Goal: Task Accomplishment & Management: Use online tool/utility

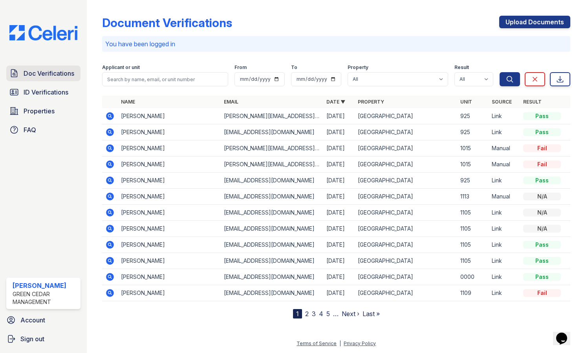
click at [36, 73] on span "Doc Verifications" at bounding box center [49, 73] width 51 height 9
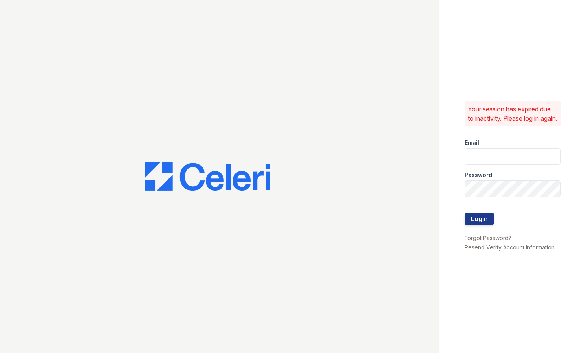
type input "[PERSON_NAME][EMAIL_ADDRESS][PERSON_NAME][DOMAIN_NAME]"
click at [490, 223] on button "Login" at bounding box center [478, 219] width 29 height 13
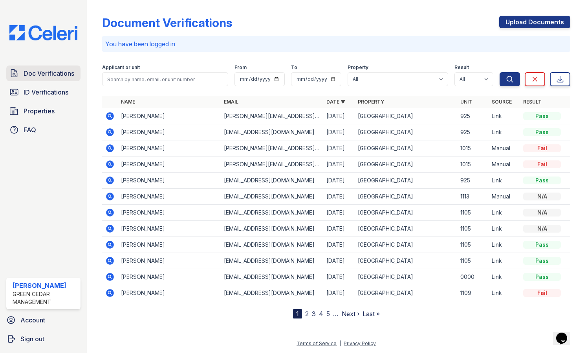
click at [40, 76] on span "Doc Verifications" at bounding box center [49, 73] width 51 height 9
